Goal: Find specific page/section: Find specific page/section

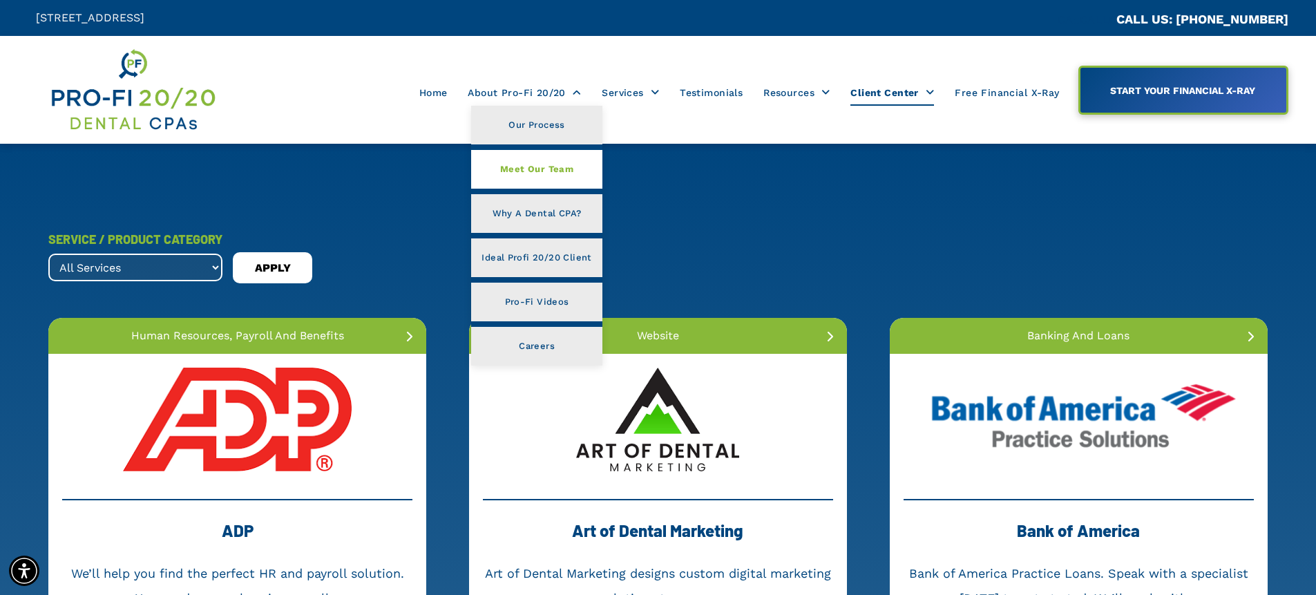
click at [529, 164] on span "Meet Our Team" at bounding box center [536, 169] width 73 height 18
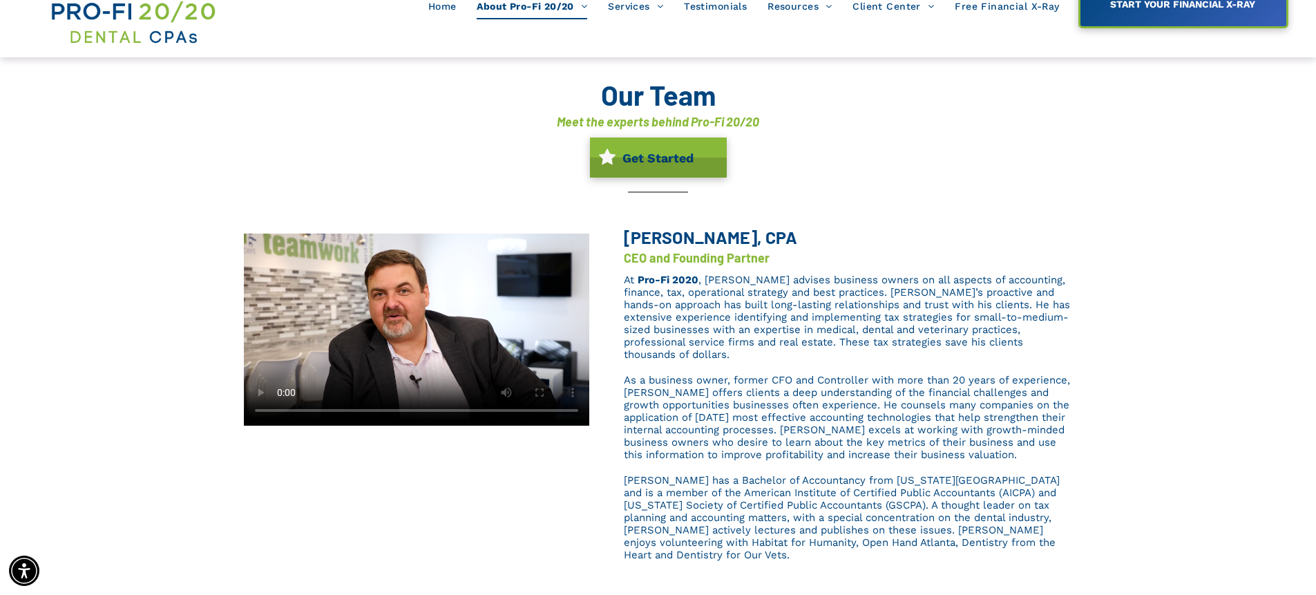
scroll to position [141, 0]
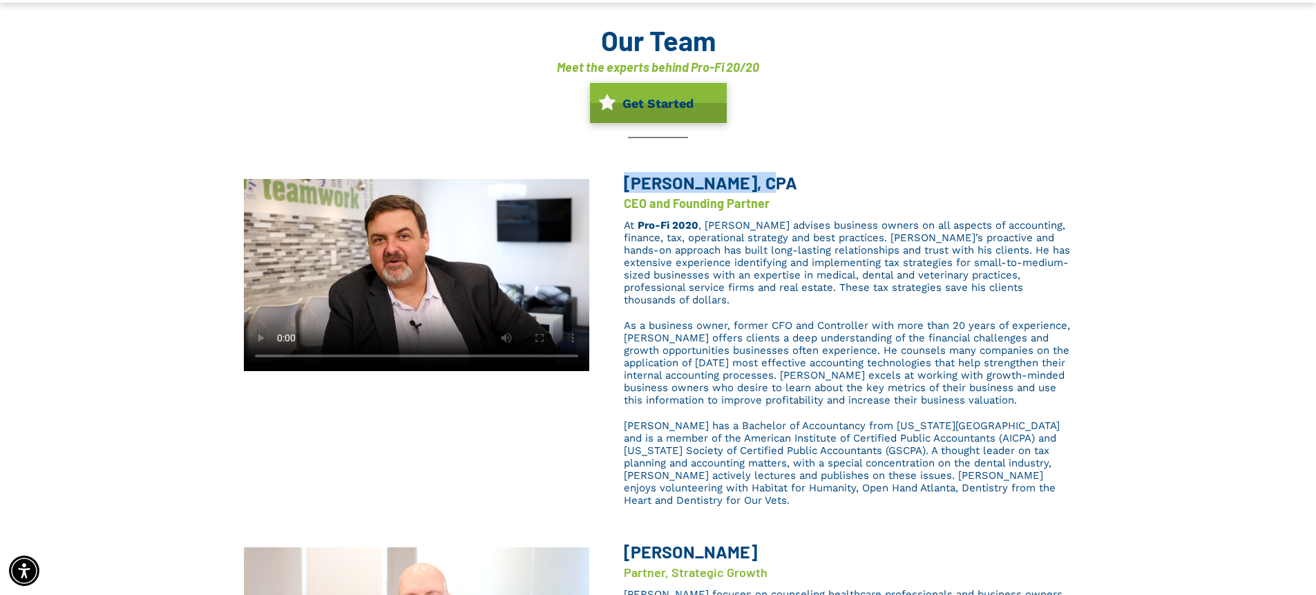
drag, startPoint x: 622, startPoint y: 184, endPoint x: 748, endPoint y: 187, distance: 125.8
click at [748, 187] on div "[PERSON_NAME], CPA CEO and Founding Partner At Pro-Fi 2020 , [PERSON_NAME] advi…" at bounding box center [831, 344] width 484 height 339
click at [667, 177] on span "[PERSON_NAME], CPA" at bounding box center [710, 182] width 173 height 21
click at [667, 178] on span "Brent L. Saunier, CPA" at bounding box center [710, 182] width 173 height 21
